Goal: Transaction & Acquisition: Obtain resource

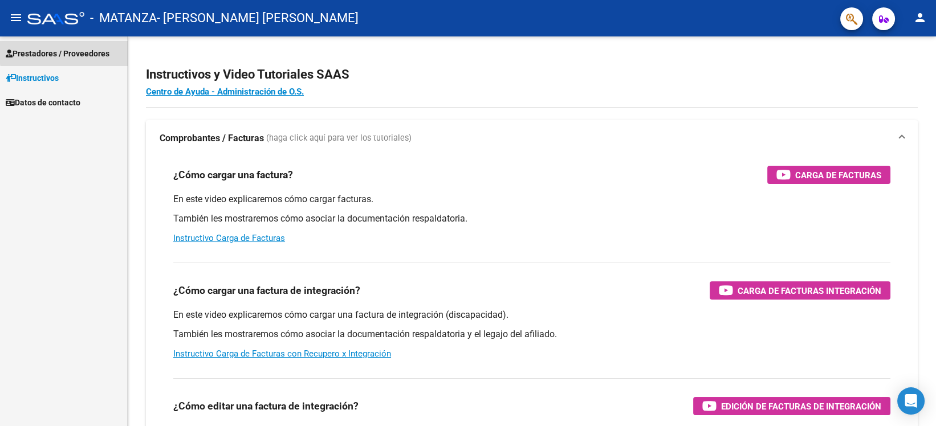
click at [80, 51] on span "Prestadores / Proveedores" at bounding box center [58, 53] width 104 height 13
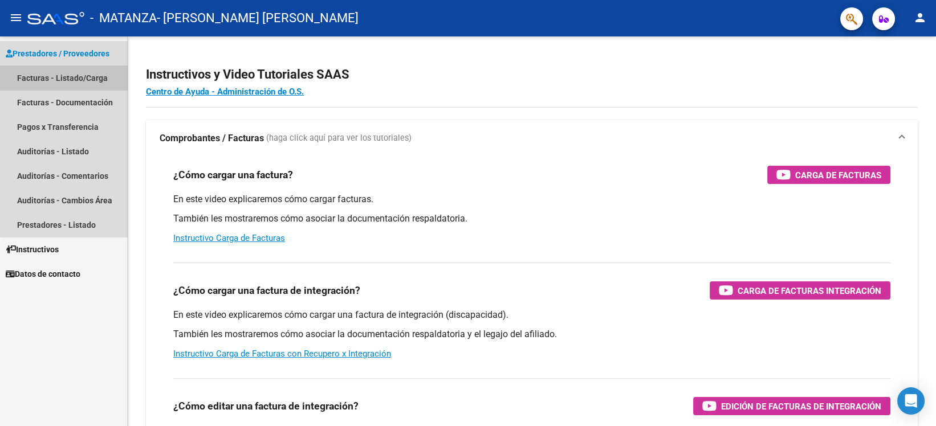
click at [67, 73] on link "Facturas - Listado/Carga" at bounding box center [63, 78] width 127 height 25
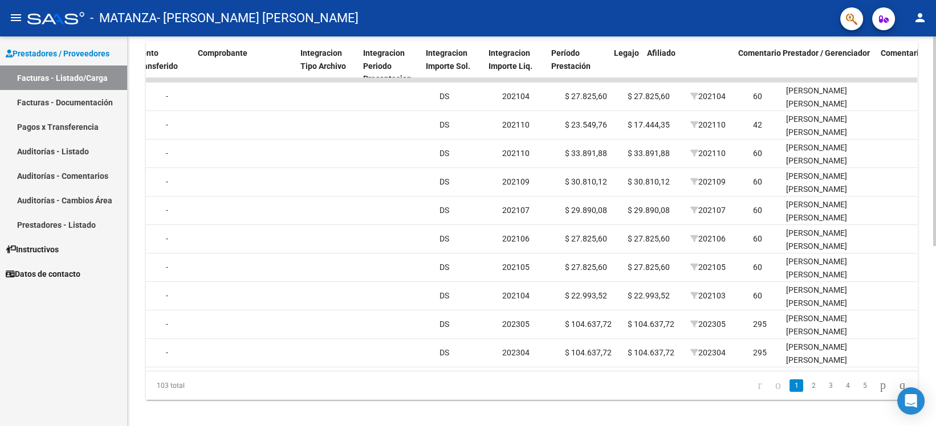
scroll to position [0, 1080]
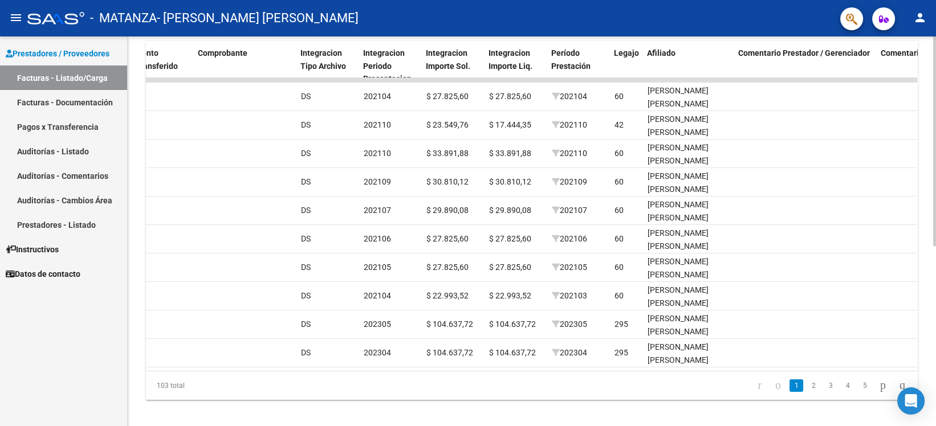
click at [680, 379] on div "103 total 1 2 3 4 5" at bounding box center [532, 386] width 772 height 29
click at [898, 391] on icon "go to last page" at bounding box center [902, 386] width 9 height 14
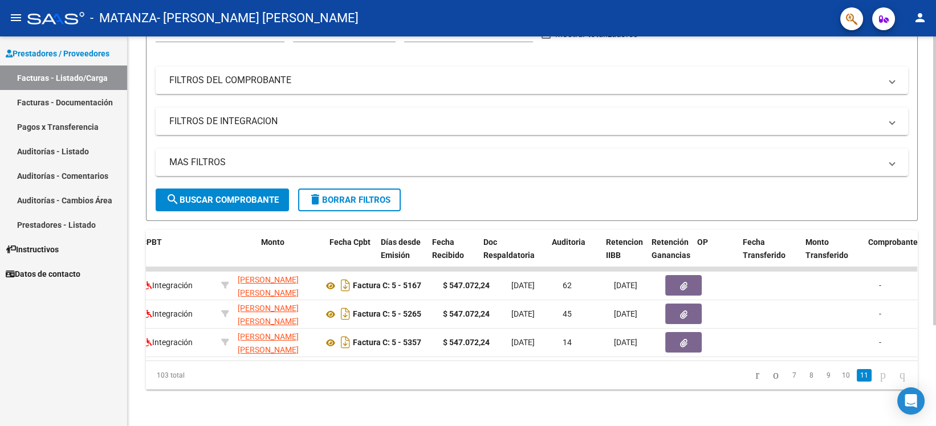
scroll to position [0, 432]
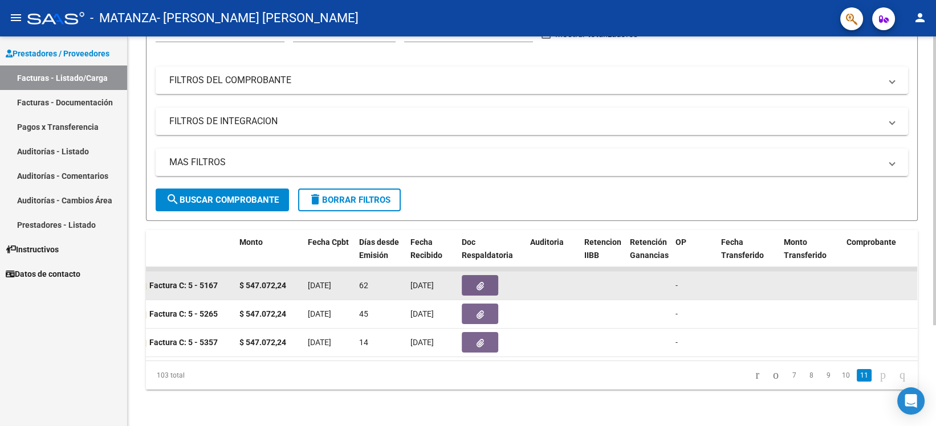
click at [486, 275] on button "button" at bounding box center [480, 285] width 36 height 21
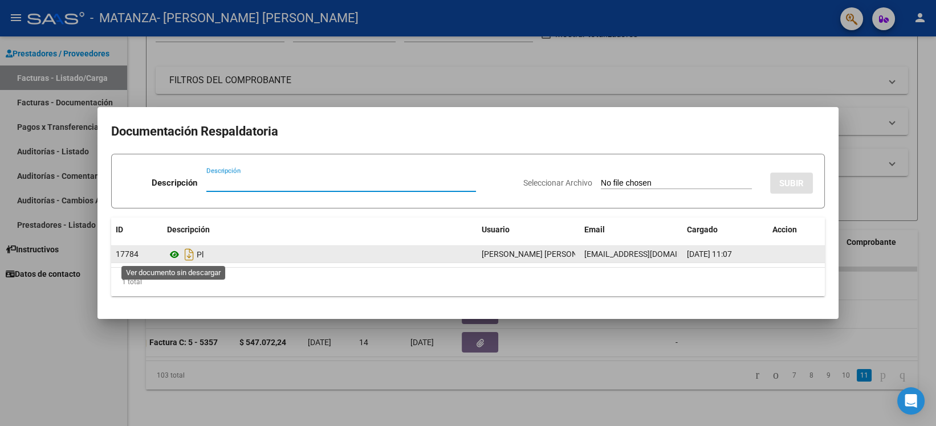
click at [171, 253] on icon at bounding box center [174, 255] width 15 height 14
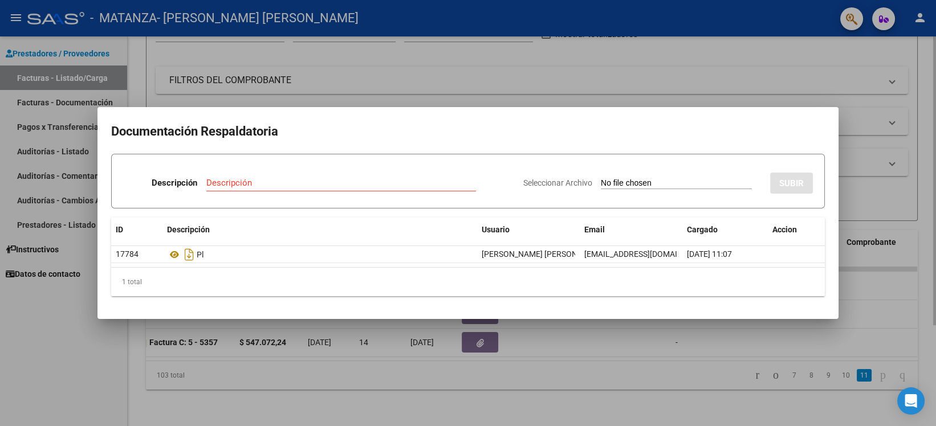
click at [144, 379] on div at bounding box center [468, 213] width 936 height 426
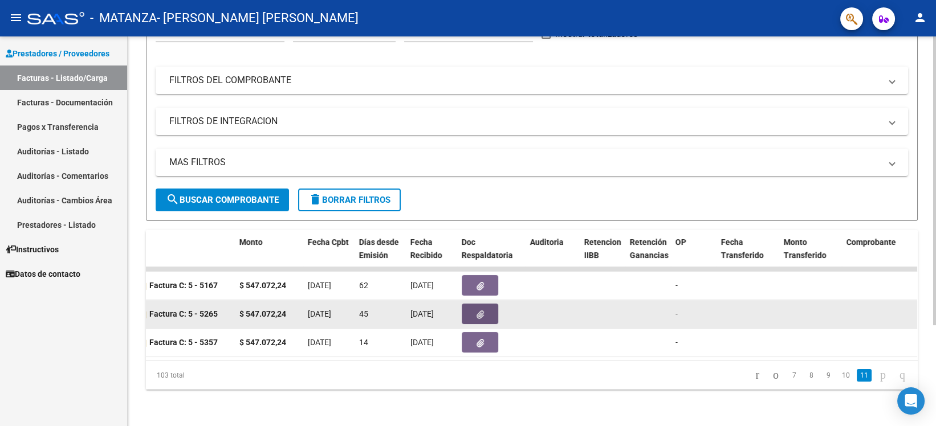
click at [470, 313] on button "button" at bounding box center [480, 314] width 36 height 21
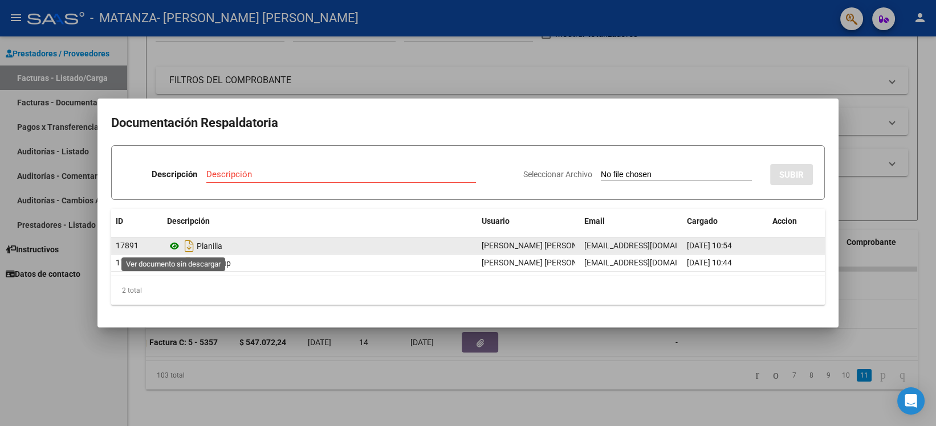
click at [170, 249] on icon at bounding box center [174, 246] width 15 height 14
